Goal: Transaction & Acquisition: Subscribe to service/newsletter

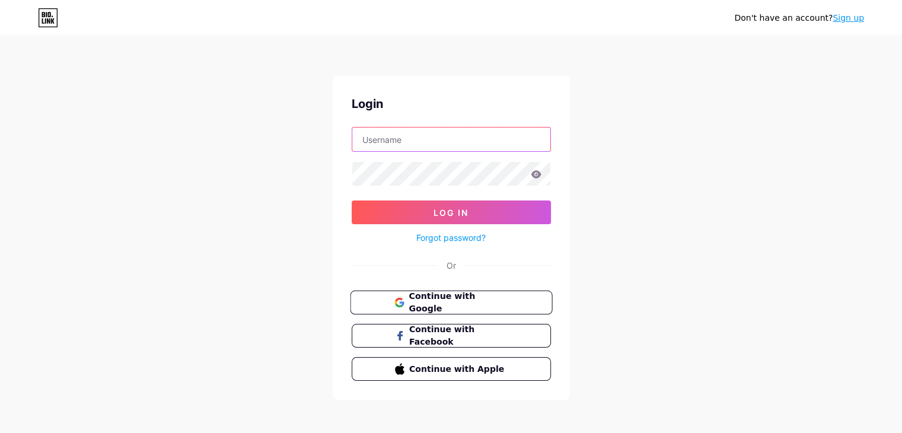
type input "[EMAIL_ADDRESS][DOMAIN_NAME]"
click at [451, 299] on span "Continue with Google" at bounding box center [457, 302] width 99 height 25
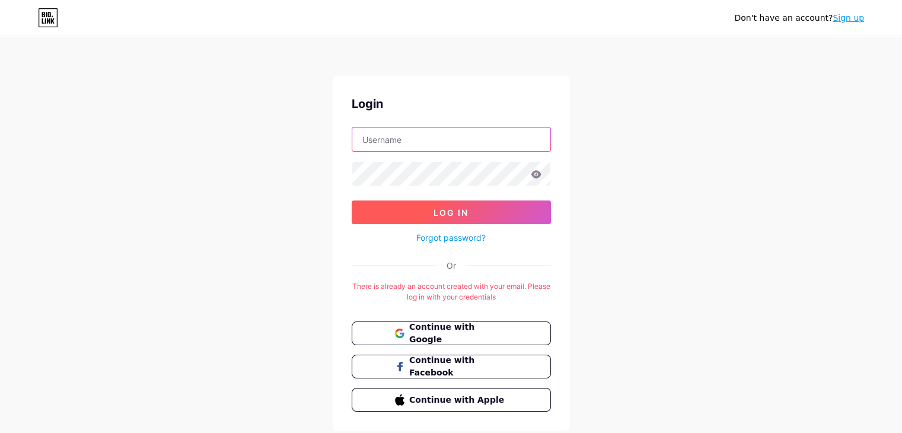
type input "[EMAIL_ADDRESS][DOMAIN_NAME]"
click at [456, 214] on span "Log In" at bounding box center [450, 212] width 35 height 10
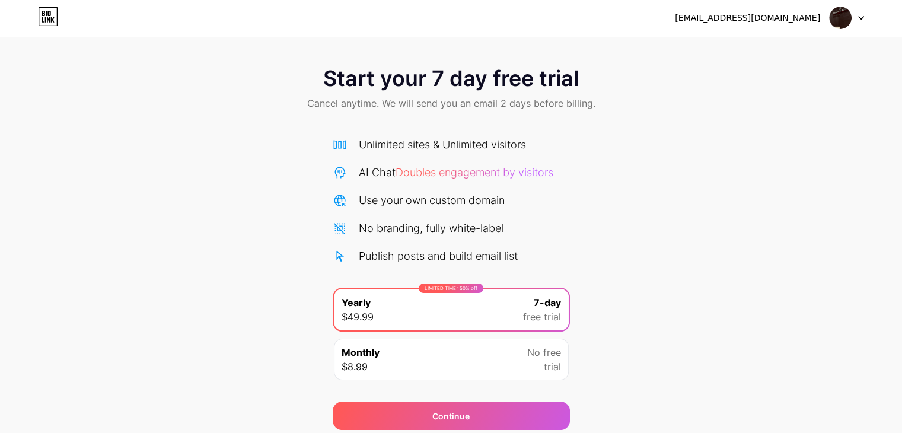
scroll to position [44, 0]
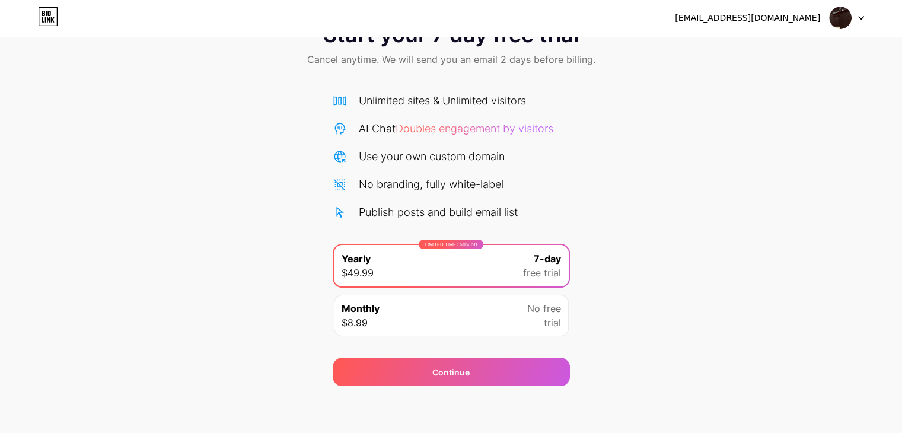
click at [497, 309] on div "Monthly $8.99 No free trial" at bounding box center [451, 315] width 235 height 41
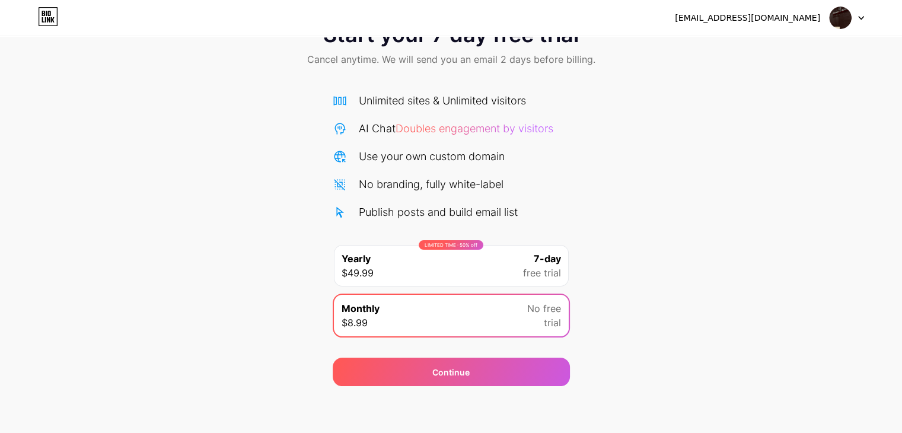
click at [504, 263] on div "LIMITED TIME : 50% off Yearly $49.99 7-day free trial" at bounding box center [451, 265] width 235 height 41
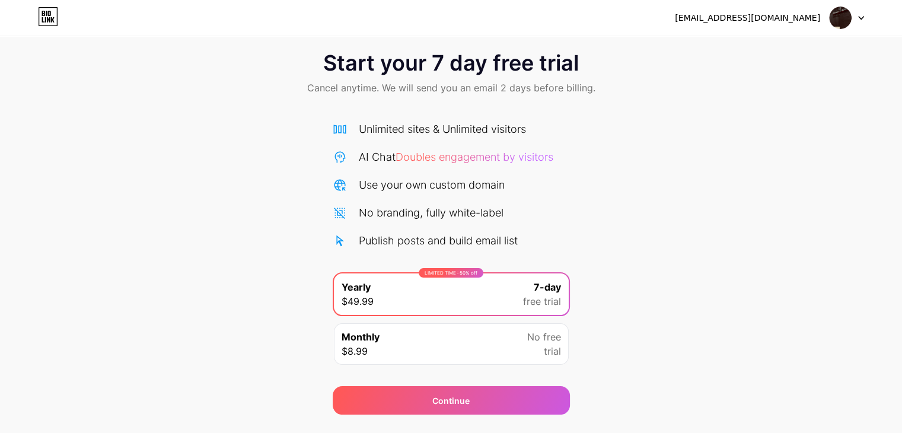
scroll to position [0, 0]
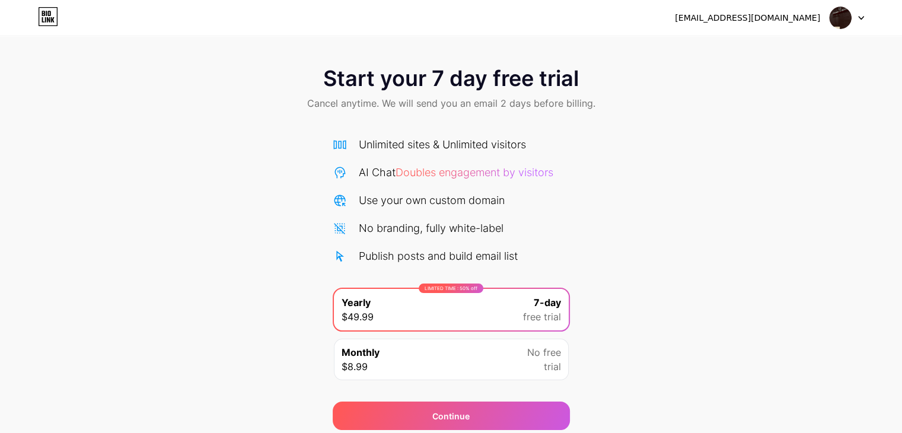
click at [849, 21] on img at bounding box center [840, 18] width 23 height 23
click at [752, 49] on li "Logout" at bounding box center [789, 49] width 147 height 32
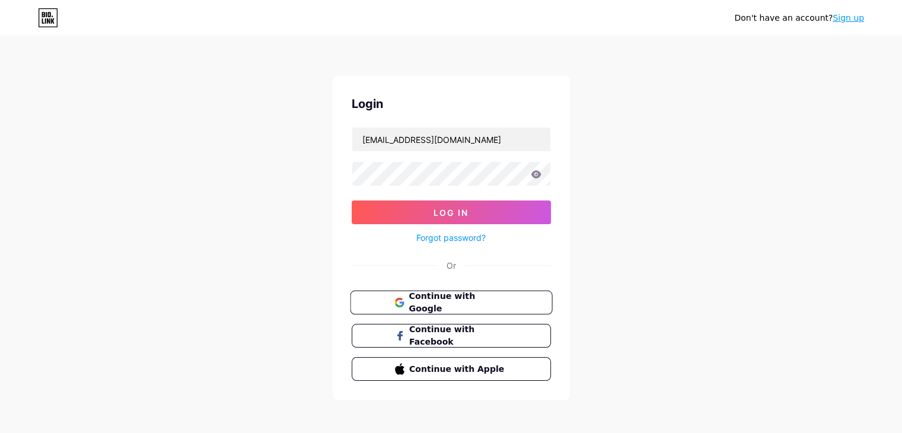
click at [456, 299] on span "Continue with Google" at bounding box center [457, 302] width 99 height 25
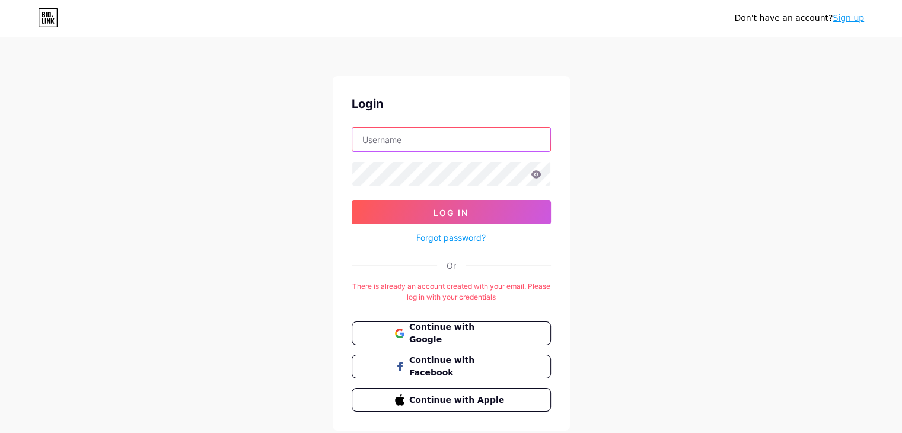
type input "[EMAIL_ADDRESS][DOMAIN_NAME]"
click at [843, 15] on link "Sign up" at bounding box center [847, 17] width 31 height 9
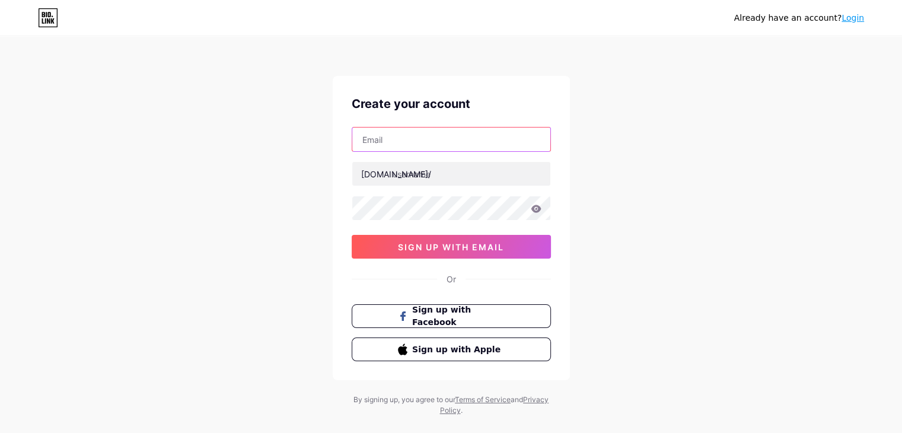
click at [395, 145] on input "text" at bounding box center [451, 139] width 198 height 24
paste input "wekib98785@lorkex.com"
type input "wekib98785@lorkex.com"
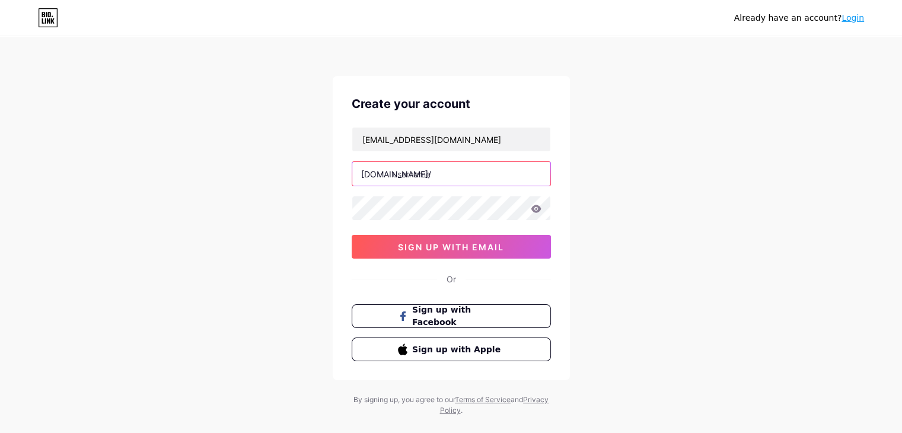
click at [403, 171] on input "text" at bounding box center [451, 174] width 198 height 24
type input "alinedent"
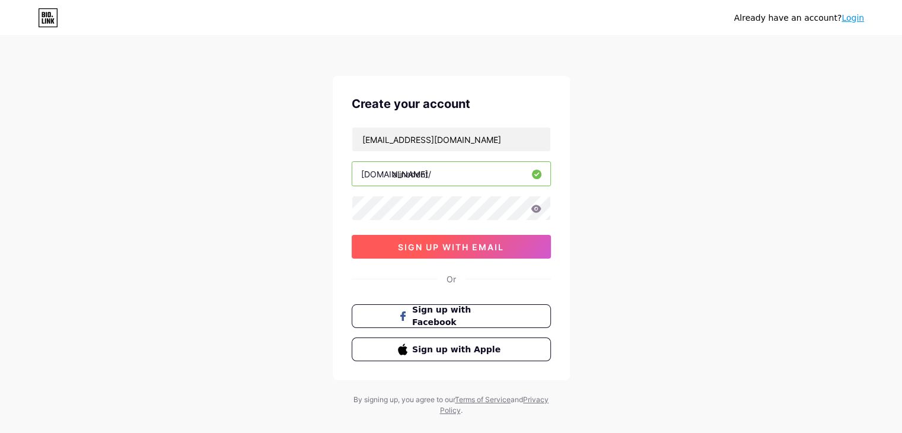
click at [453, 250] on span "sign up with email" at bounding box center [451, 247] width 106 height 10
